Goal: Task Accomplishment & Management: Use online tool/utility

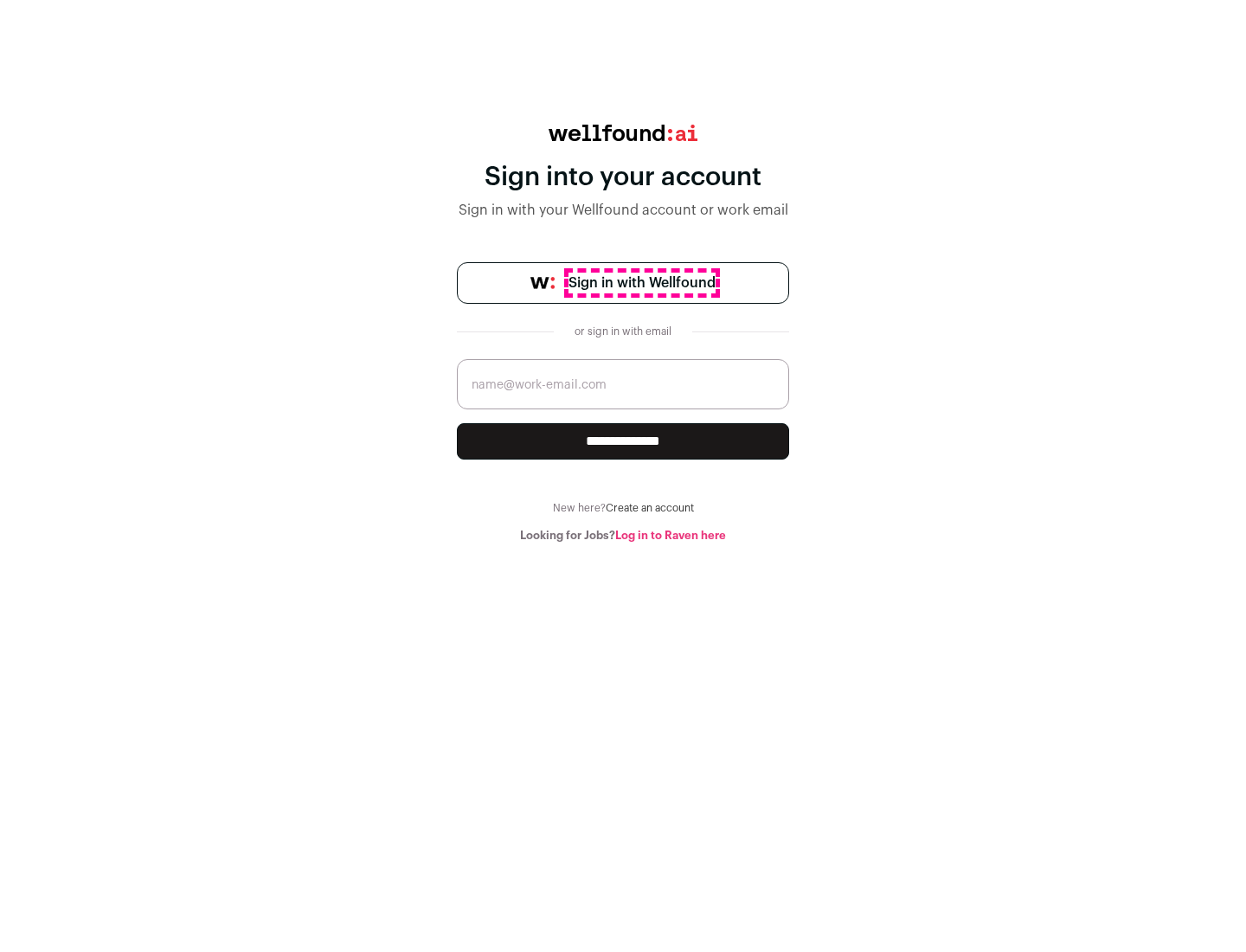
click at [641, 283] on span "Sign in with Wellfound" at bounding box center [642, 283] width 147 height 20
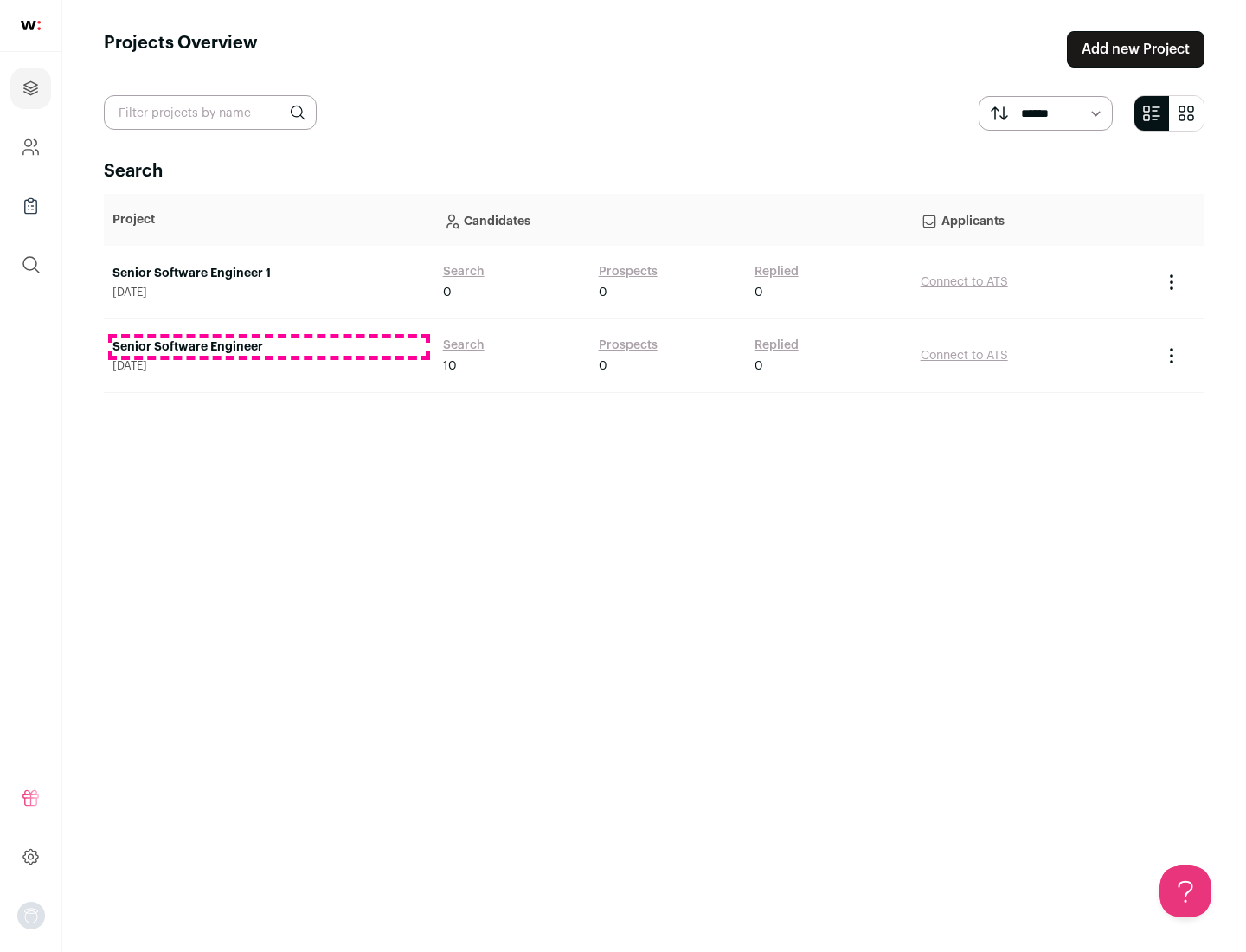
click at [268, 347] on link "Senior Software Engineer" at bounding box center [269, 347] width 313 height 17
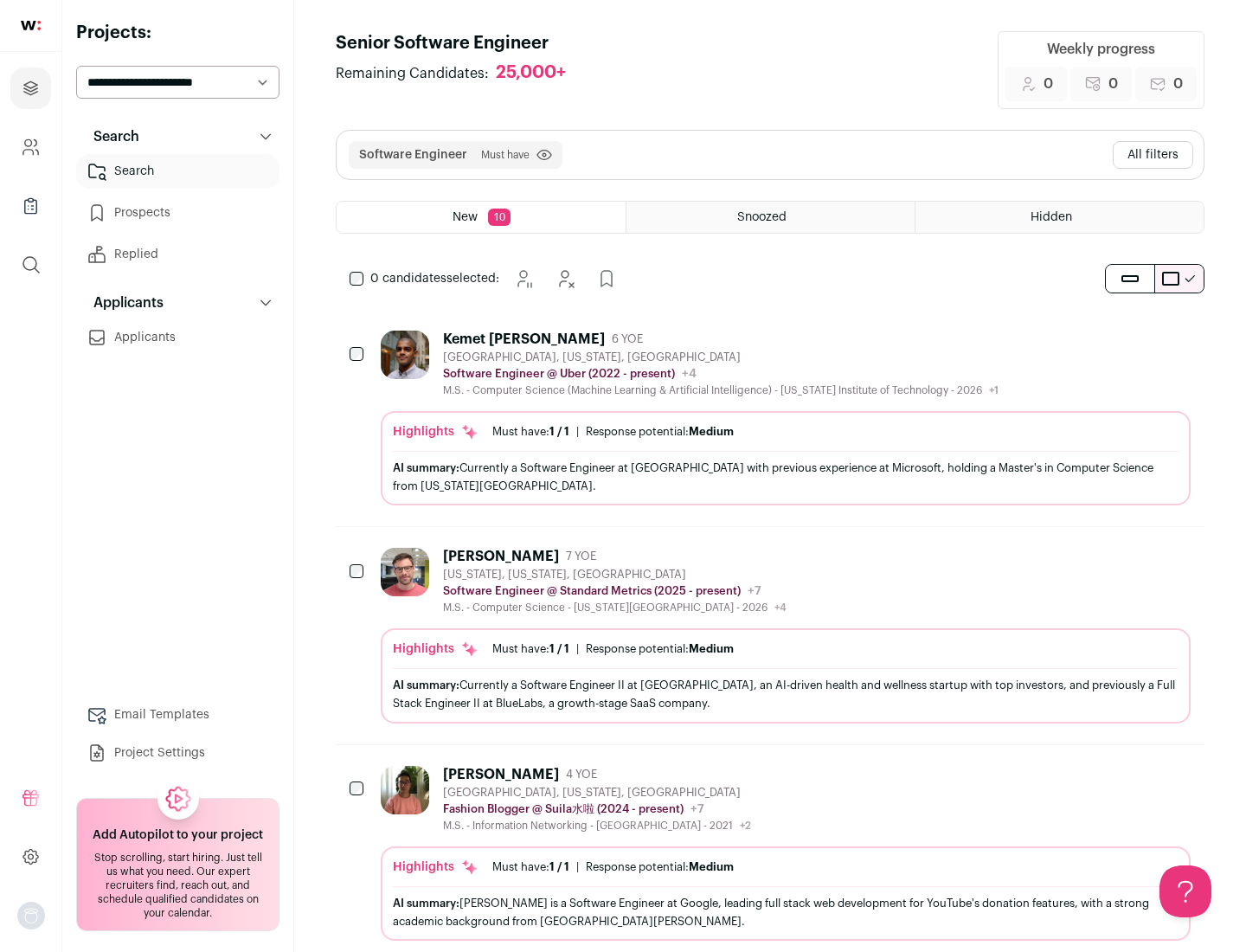
click at [770, 418] on div "Highlights Must have: 1 / 1 How many must haves have been fulfilled? | Response…" at bounding box center [785, 458] width 810 height 94
